Goal: Task Accomplishment & Management: Manage account settings

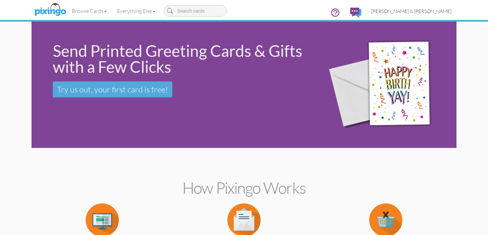
click at [422, 10] on span "[PERSON_NAME] & [PERSON_NAME]" at bounding box center [411, 11] width 80 height 6
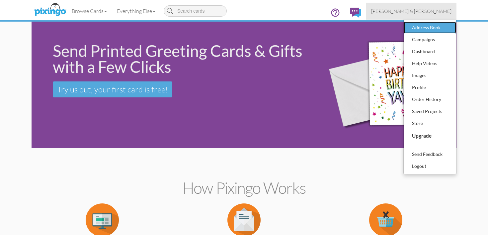
click at [426, 26] on div "Address Book" at bounding box center [430, 28] width 39 height 10
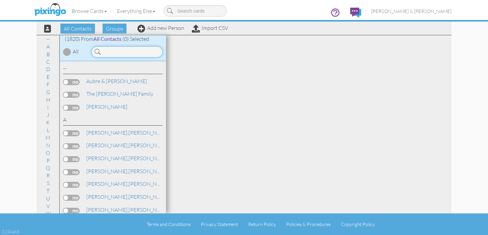
click at [146, 52] on input at bounding box center [126, 51] width 71 height 11
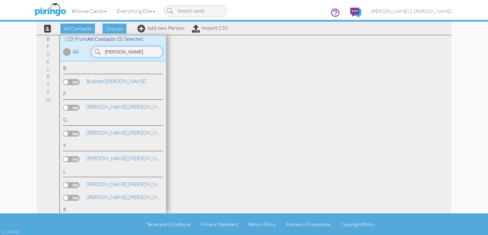
type input "[PERSON_NAME]"
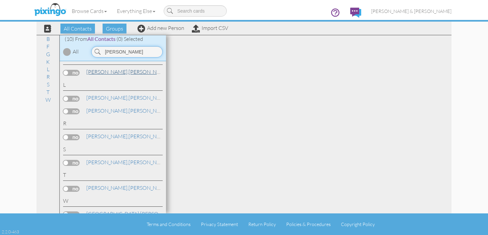
scroll to position [94, 0]
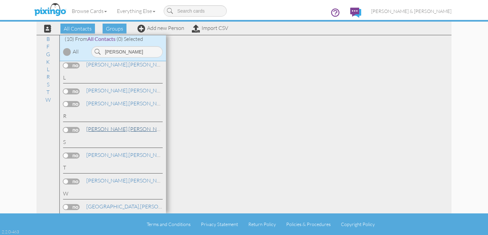
click at [111, 131] on link "[PERSON_NAME]" at bounding box center [128, 129] width 85 height 8
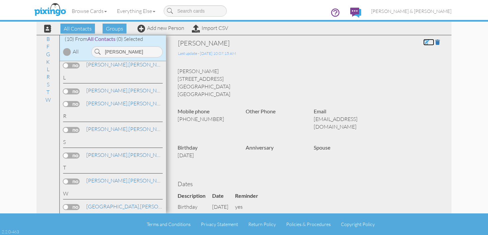
click at [425, 44] on span at bounding box center [427, 42] width 6 height 5
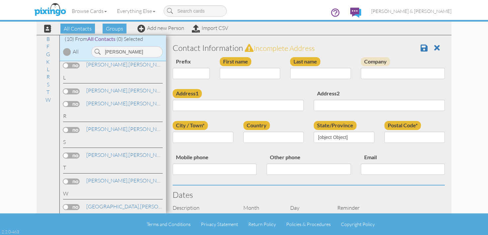
type input "[PERSON_NAME]"
type input "[STREET_ADDRESS]"
type input "[GEOGRAPHIC_DATA]"
type input "30120"
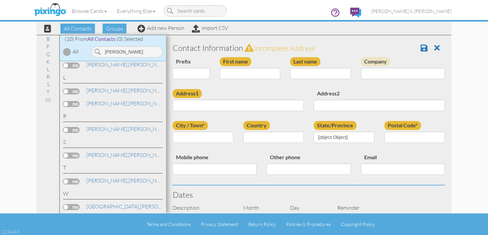
type input "8657897153"
type input "[EMAIL_ADDRESS][DOMAIN_NAME]"
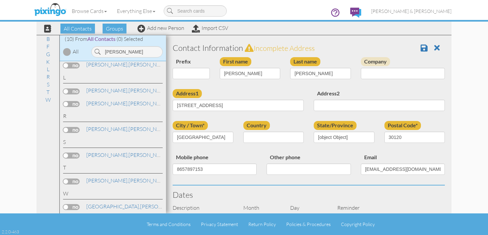
select select "object:6083"
select select "object:6328"
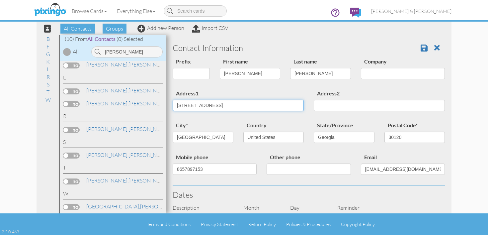
click at [183, 105] on input "[STREET_ADDRESS]" at bounding box center [238, 105] width 131 height 11
click at [235, 106] on input "[STREET_ADDRESS]" at bounding box center [238, 105] width 131 height 11
click at [248, 110] on input "[STREET_ADDRESS]" at bounding box center [238, 105] width 131 height 11
type input "[STREET_ADDRESS]"
click at [425, 49] on span at bounding box center [424, 48] width 7 height 8
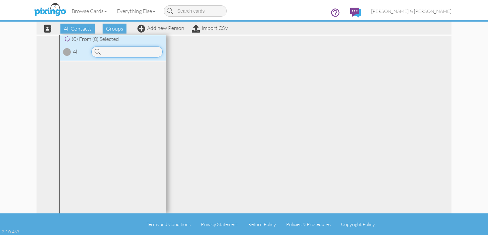
click at [132, 53] on input at bounding box center [126, 51] width 71 height 11
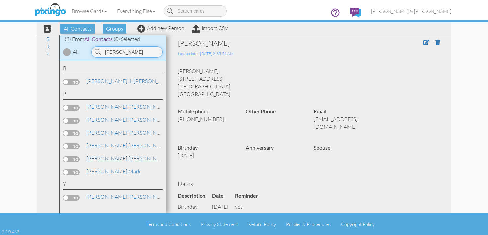
type input "[PERSON_NAME]"
click at [105, 160] on link "Russell, Marenda" at bounding box center [128, 158] width 85 height 8
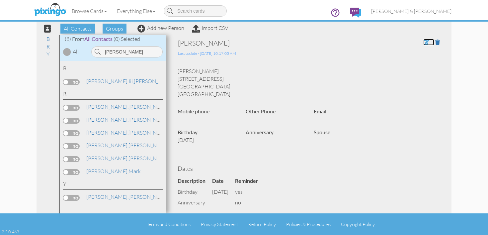
click at [427, 42] on span at bounding box center [427, 42] width 6 height 5
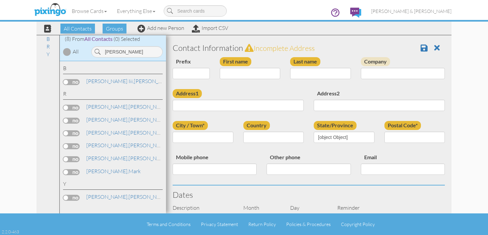
type input "[PERSON_NAME]"
type input "19 Wood Forest Drive"
type input "[GEOGRAPHIC_DATA]"
type input "30120"
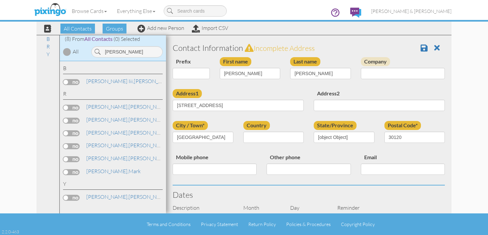
select select "object:5901"
select select "object:6146"
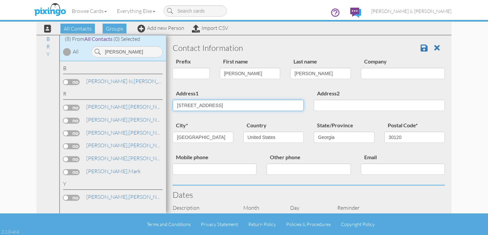
click at [210, 107] on input "19 Wood Forest Drive" at bounding box center [238, 105] width 131 height 11
click at [238, 107] on input "[STREET_ADDRESS]" at bounding box center [238, 105] width 131 height 11
type input "[STREET_ADDRESS]"
click at [424, 50] on span at bounding box center [424, 48] width 7 height 8
